Goal: Navigation & Orientation: Find specific page/section

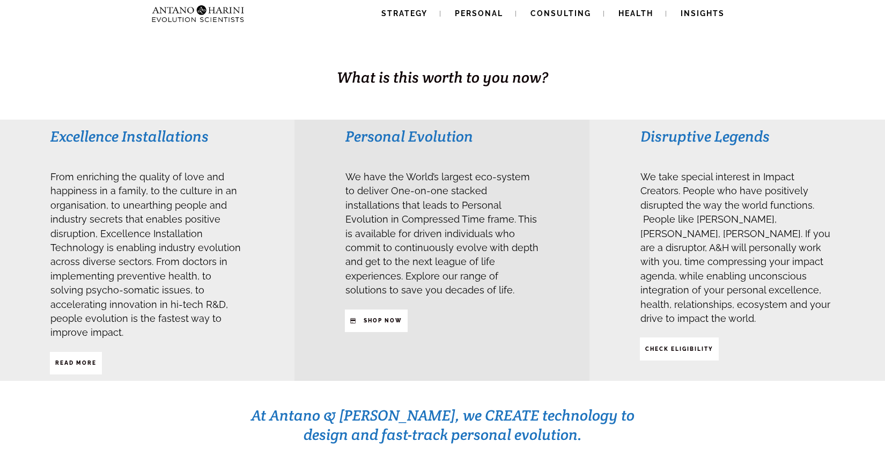
scroll to position [187, 0]
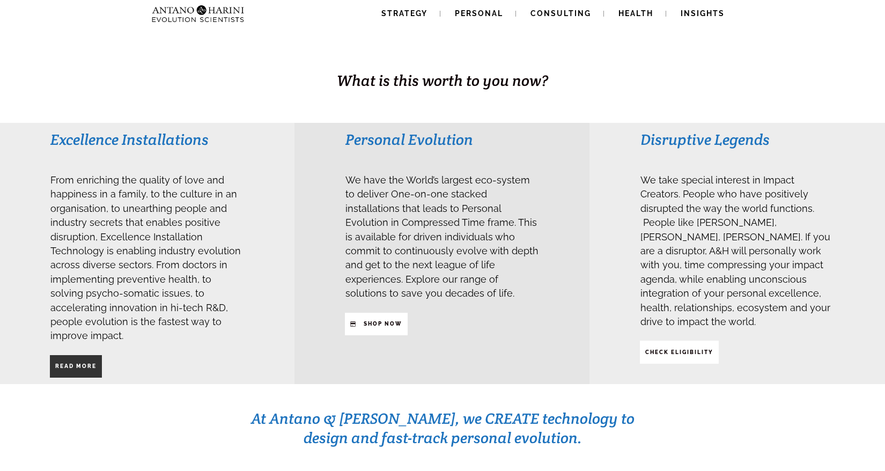
click at [68, 357] on span "Read More" at bounding box center [75, 366] width 41 height 18
click at [376, 326] on strong "SHop NOW" at bounding box center [382, 324] width 39 height 6
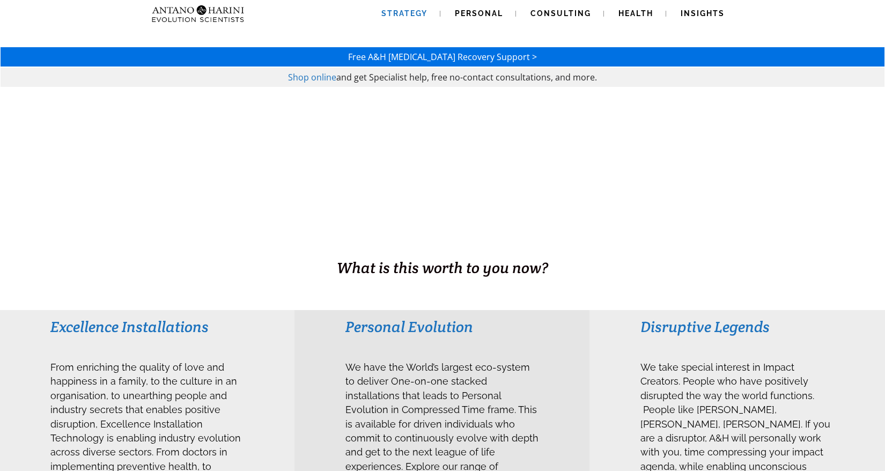
click at [402, 12] on span "Strategy" at bounding box center [404, 13] width 46 height 9
